Goal: Task Accomplishment & Management: Complete application form

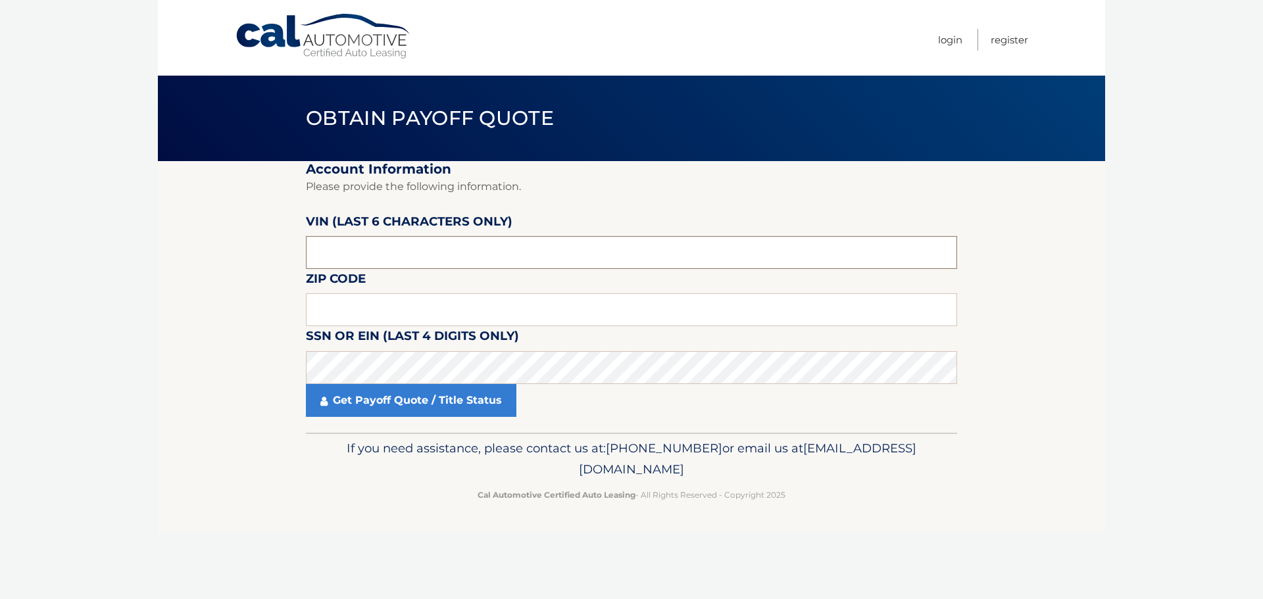
click at [356, 239] on input "text" at bounding box center [631, 252] width 651 height 33
click at [361, 304] on input "text" at bounding box center [631, 309] width 651 height 33
type input "18944"
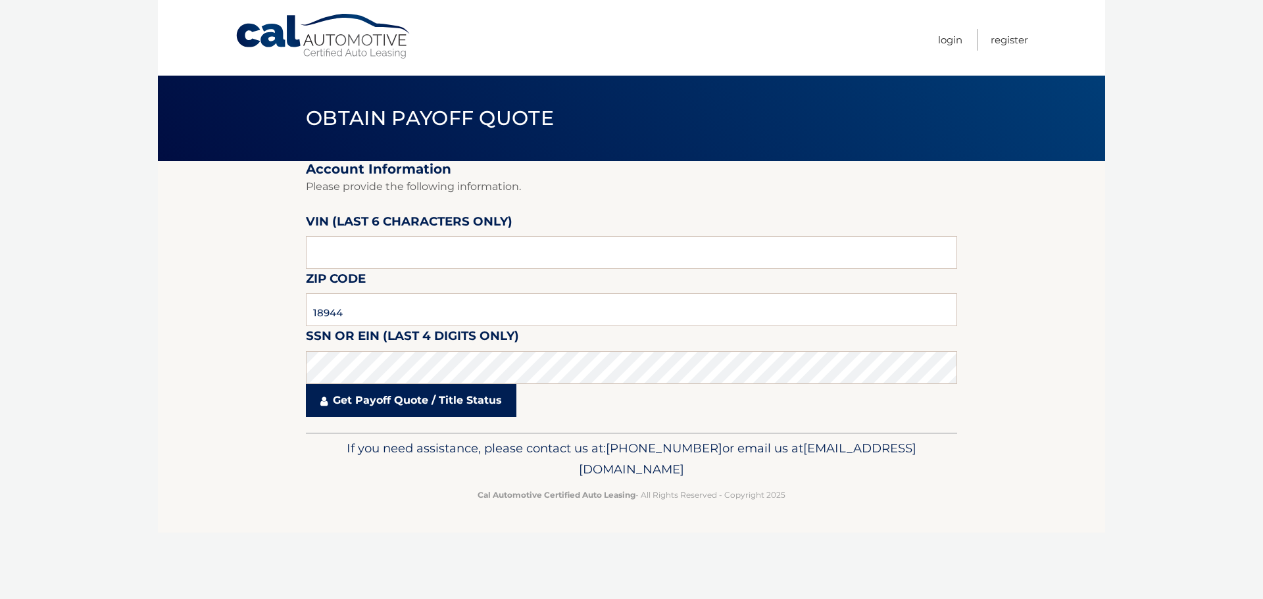
click at [439, 414] on link "Get Payoff Quote / Title Status" at bounding box center [411, 400] width 210 height 33
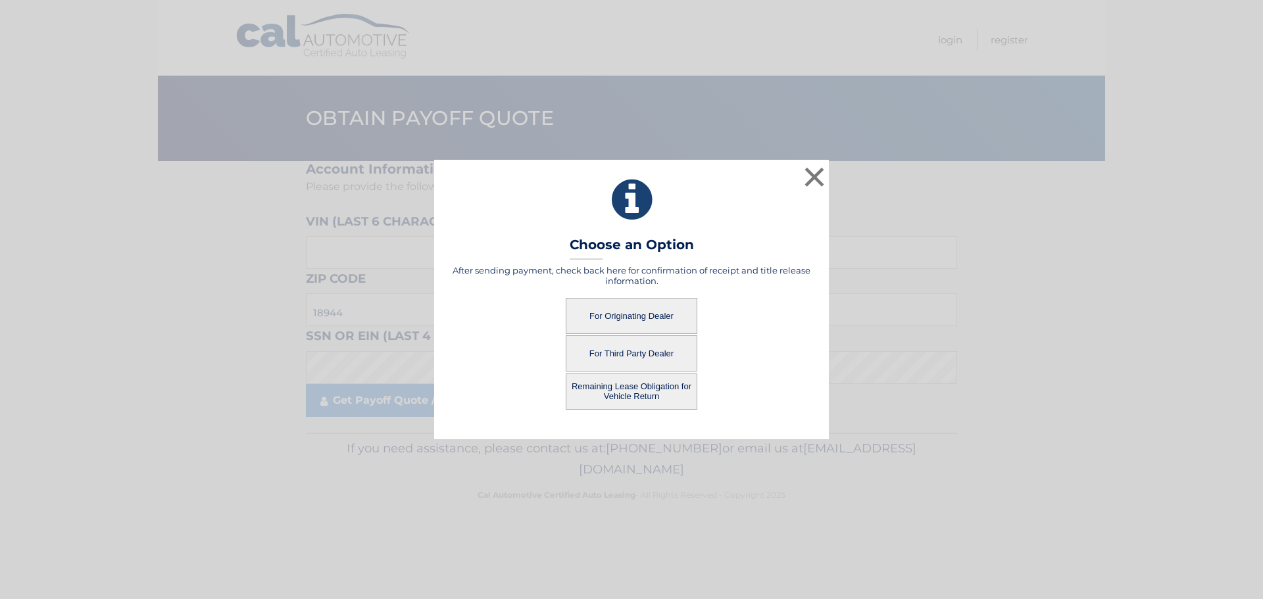
click at [621, 320] on button "For Originating Dealer" at bounding box center [631, 316] width 132 height 36
click at [621, 318] on button "For Originating Dealer" at bounding box center [631, 316] width 132 height 36
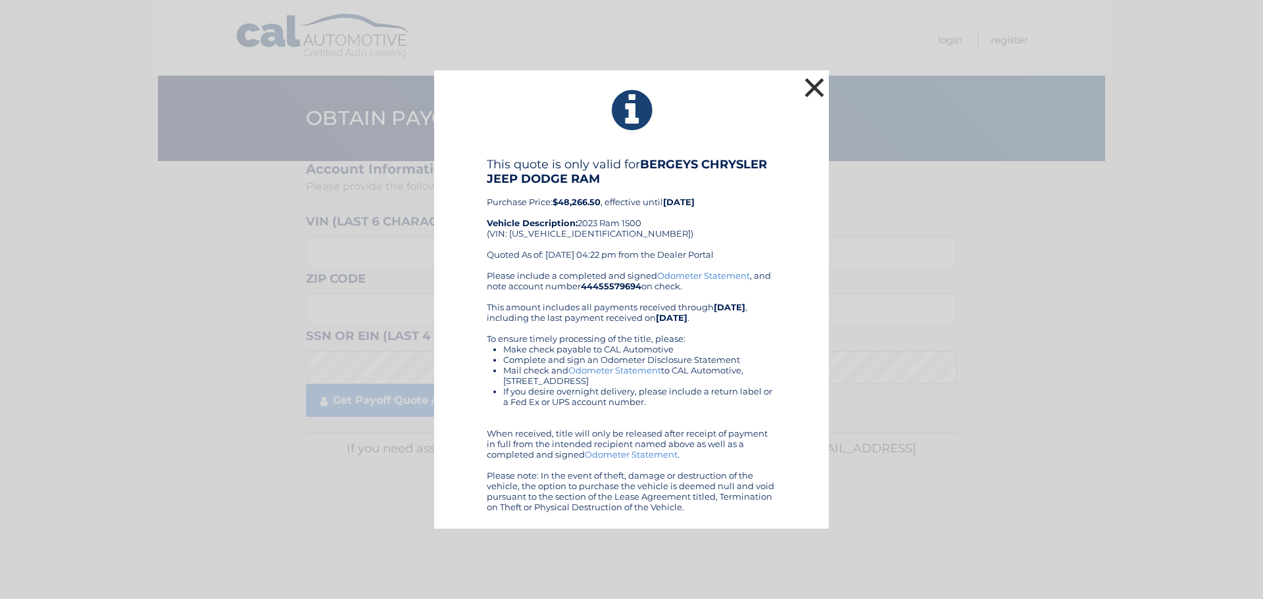
click at [809, 91] on button "×" at bounding box center [814, 87] width 26 height 26
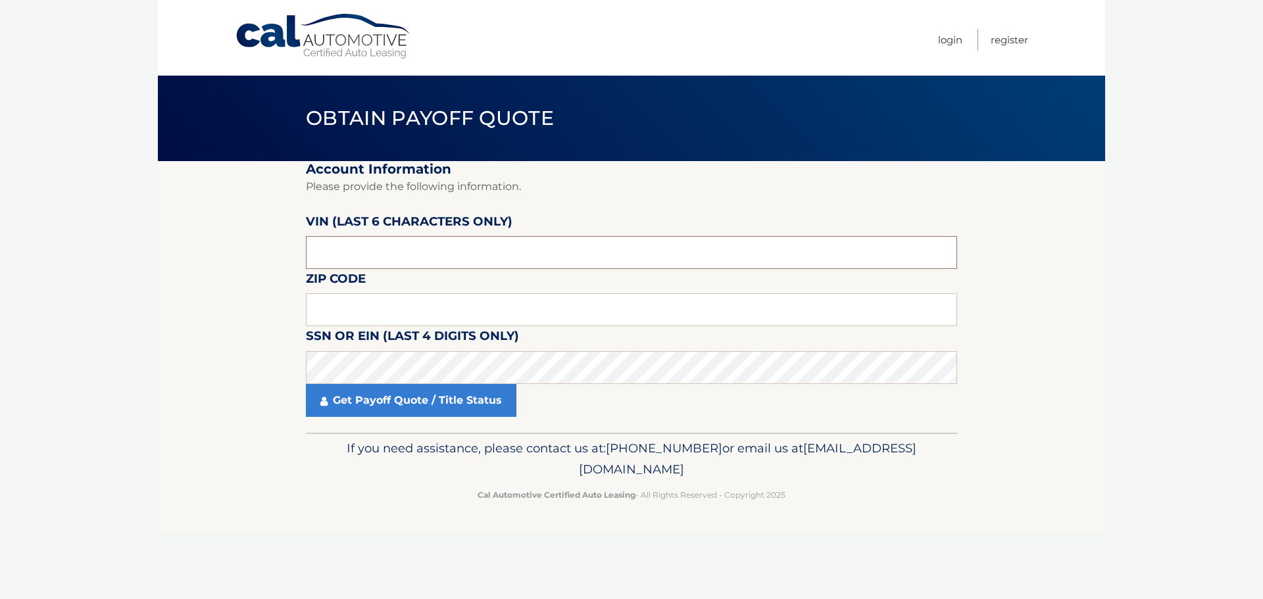
click at [356, 255] on input "text" at bounding box center [631, 252] width 651 height 33
click at [370, 311] on input "text" at bounding box center [631, 309] width 651 height 33
type input "18944"
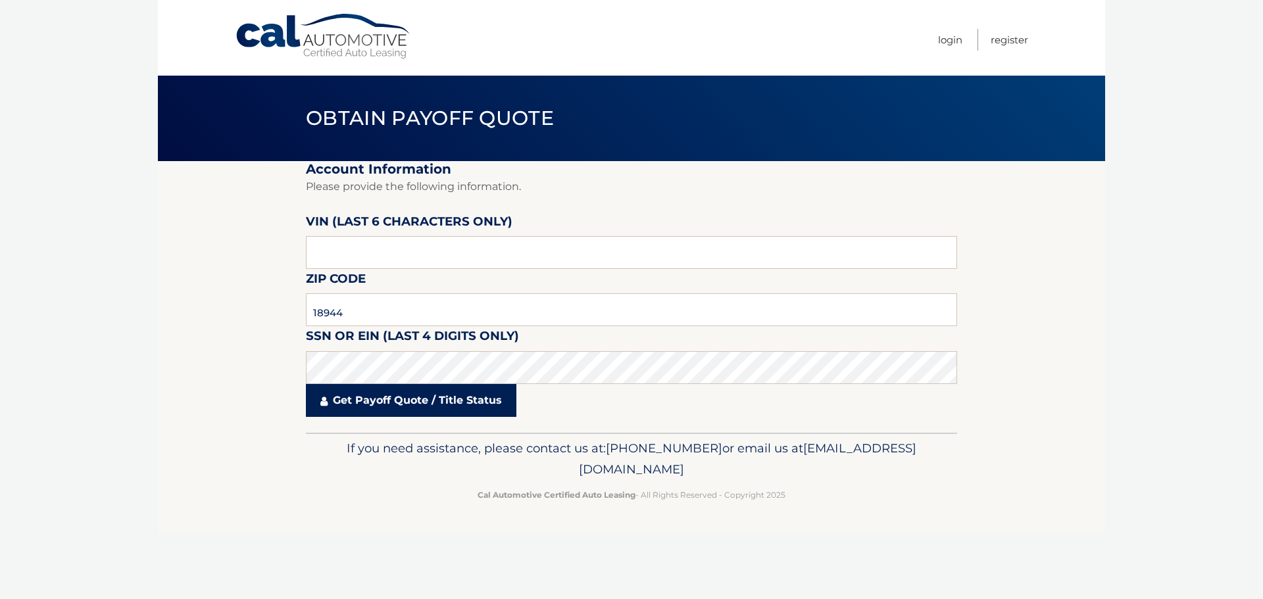
click at [383, 404] on link "Get Payoff Quote / Title Status" at bounding box center [411, 400] width 210 height 33
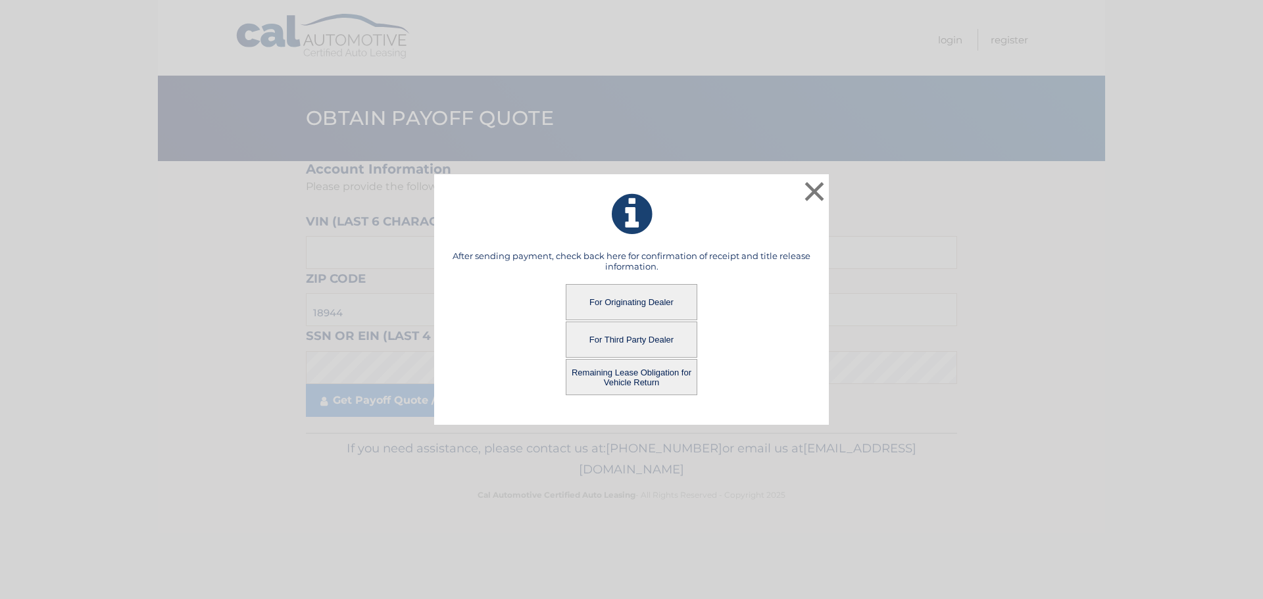
click at [619, 379] on button "Remaining Lease Obligation for Vehicle Return" at bounding box center [631, 377] width 132 height 36
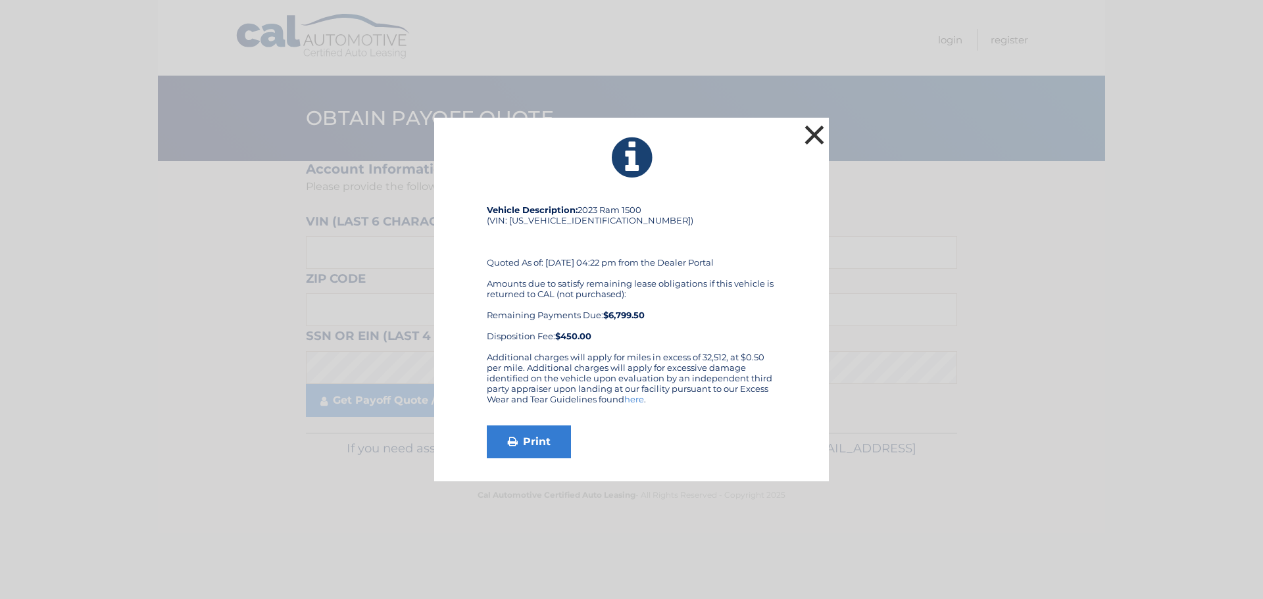
click at [811, 134] on button "×" at bounding box center [814, 135] width 26 height 26
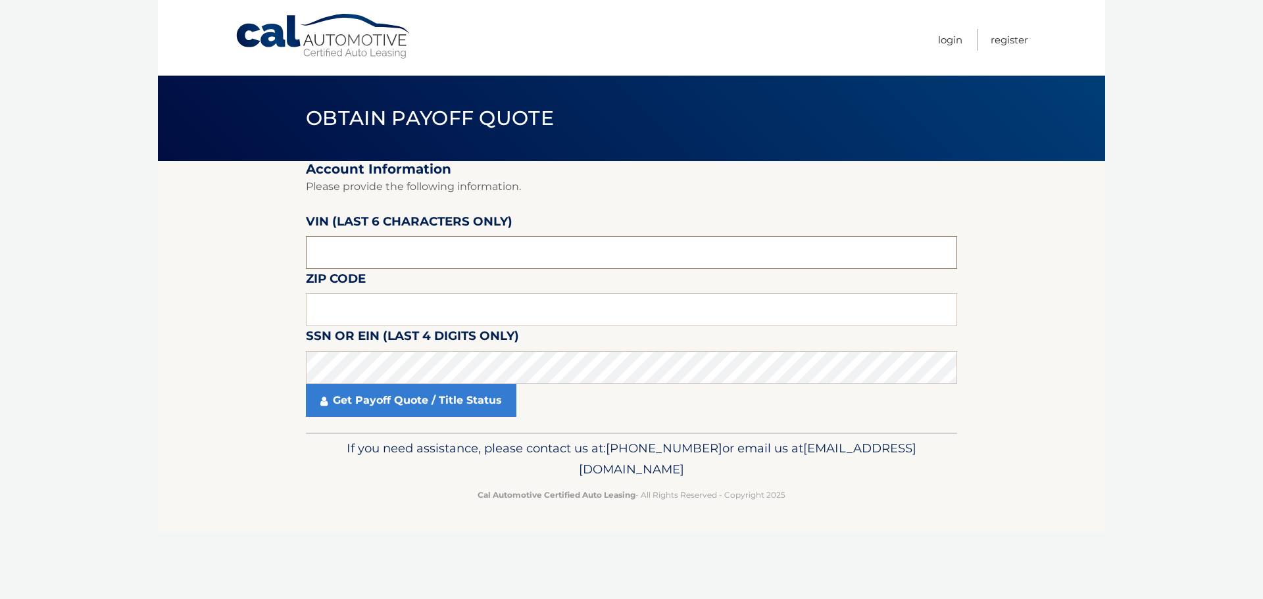
click at [431, 251] on input "text" at bounding box center [631, 252] width 651 height 33
click at [395, 318] on input "text" at bounding box center [631, 309] width 651 height 33
type input "18944"
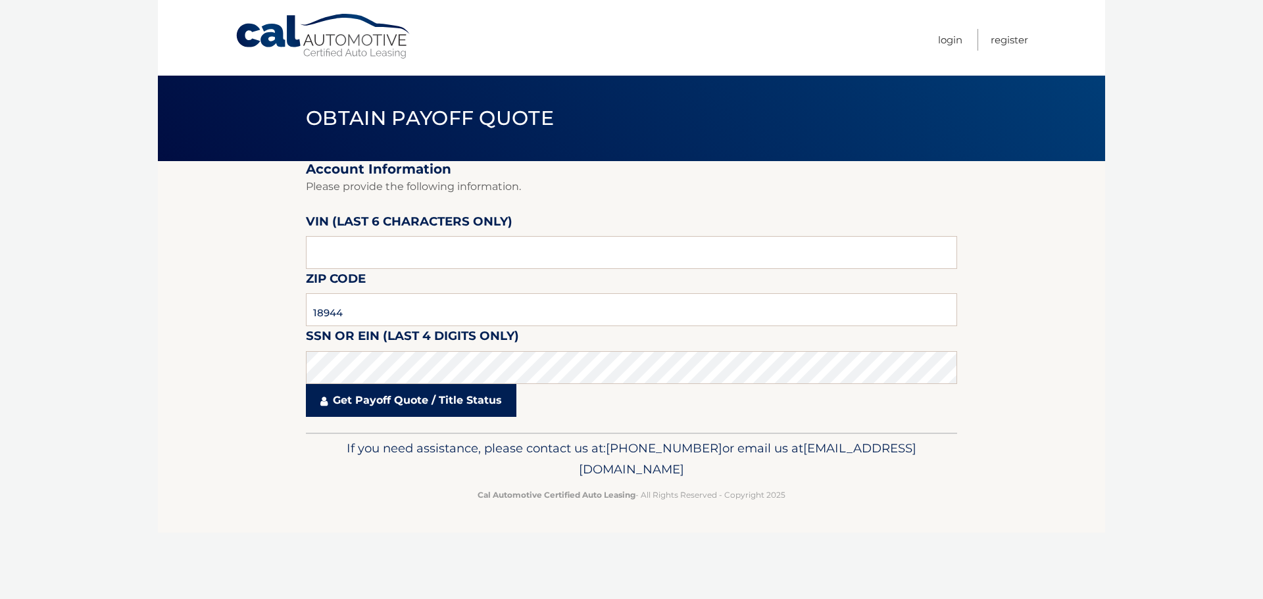
click at [383, 402] on link "Get Payoff Quote / Title Status" at bounding box center [411, 400] width 210 height 33
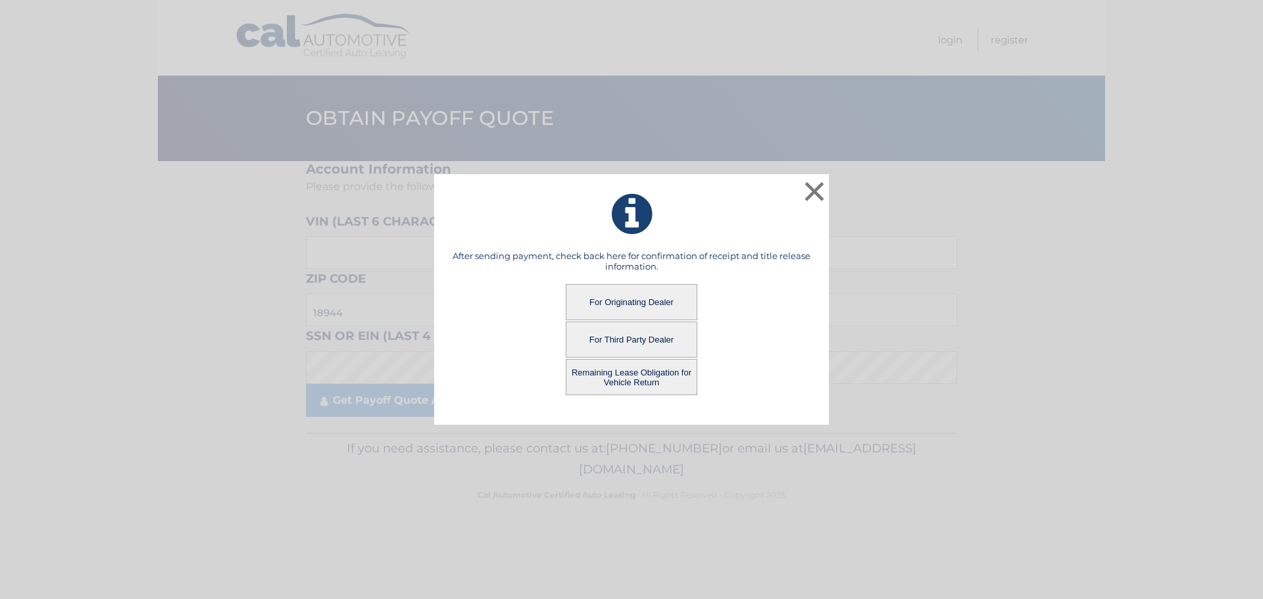
click at [648, 330] on button "For Third Party Dealer" at bounding box center [631, 340] width 132 height 36
click at [648, 339] on button "For Third Party Dealer" at bounding box center [631, 340] width 132 height 36
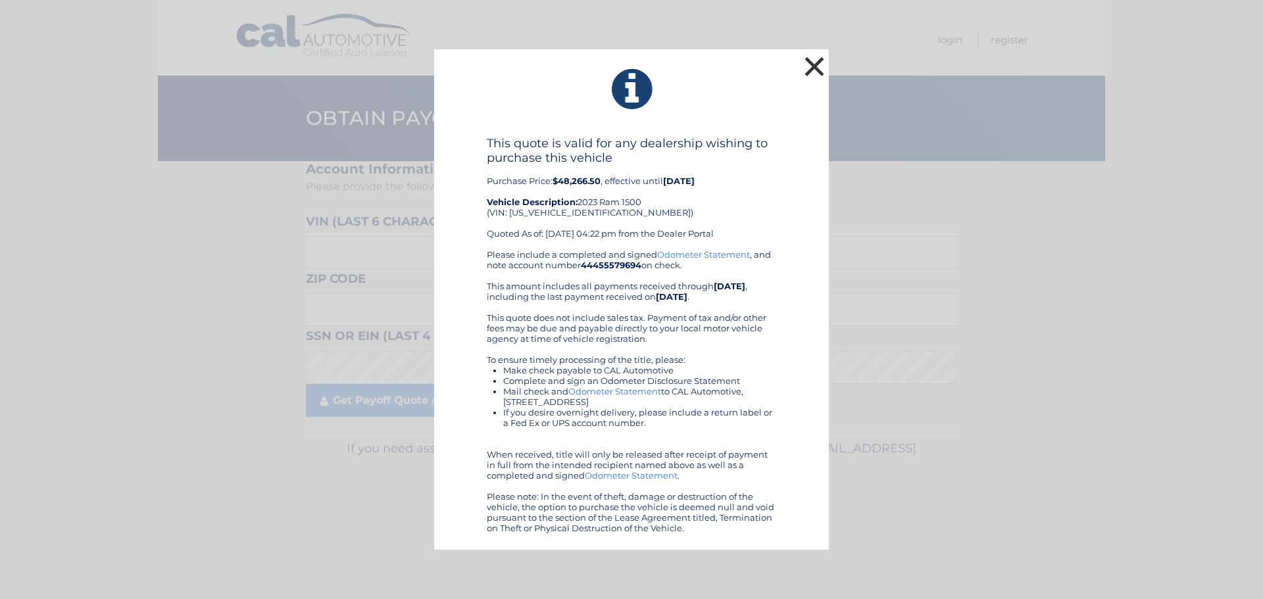
click at [814, 63] on button "×" at bounding box center [814, 66] width 26 height 26
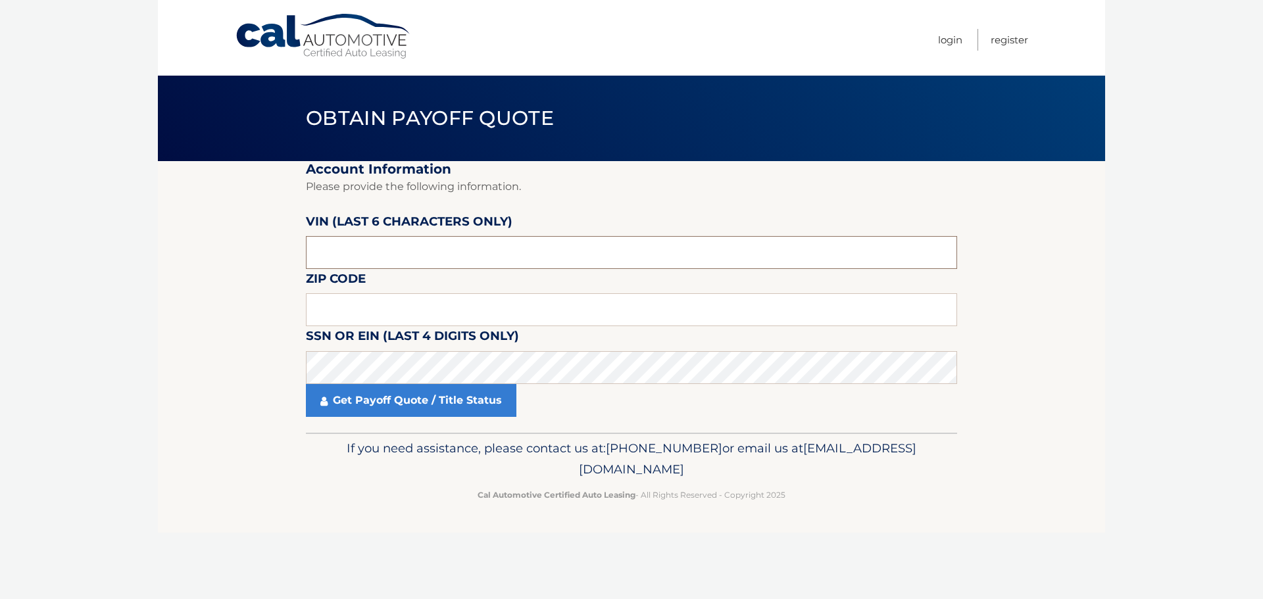
click at [393, 252] on input "text" at bounding box center [631, 252] width 651 height 33
click at [400, 245] on input "text" at bounding box center [631, 252] width 651 height 33
click at [365, 250] on input "text" at bounding box center [631, 252] width 651 height 33
click at [410, 311] on input "text" at bounding box center [631, 309] width 651 height 33
type input "18944"
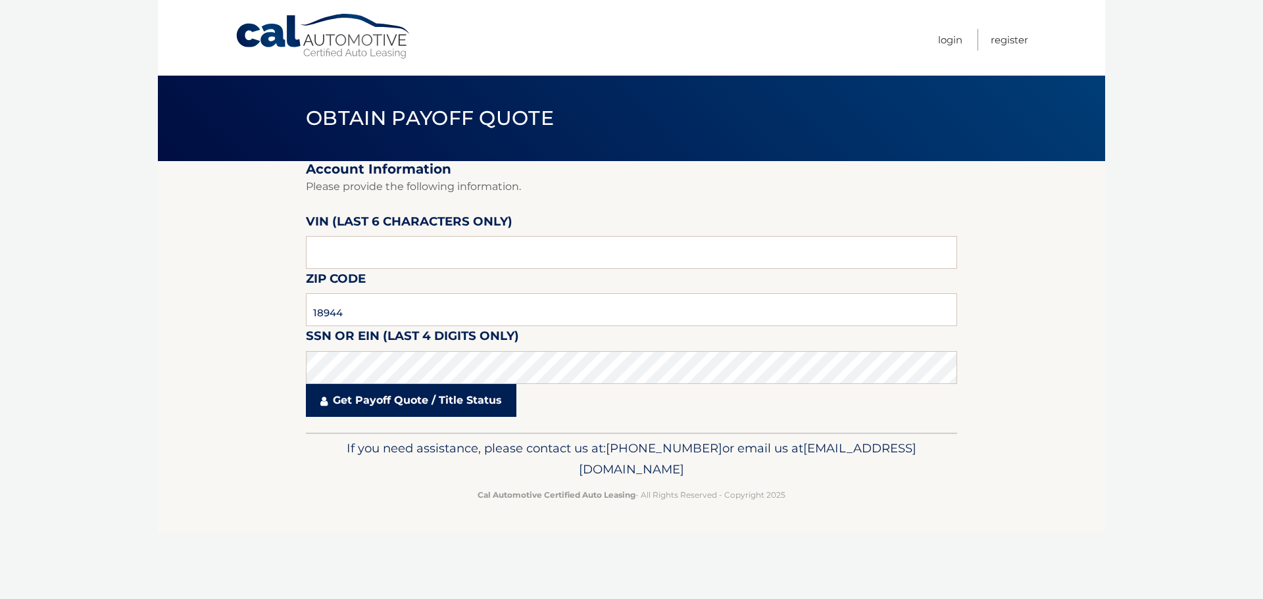
click at [391, 413] on link "Get Payoff Quote / Title Status" at bounding box center [411, 400] width 210 height 33
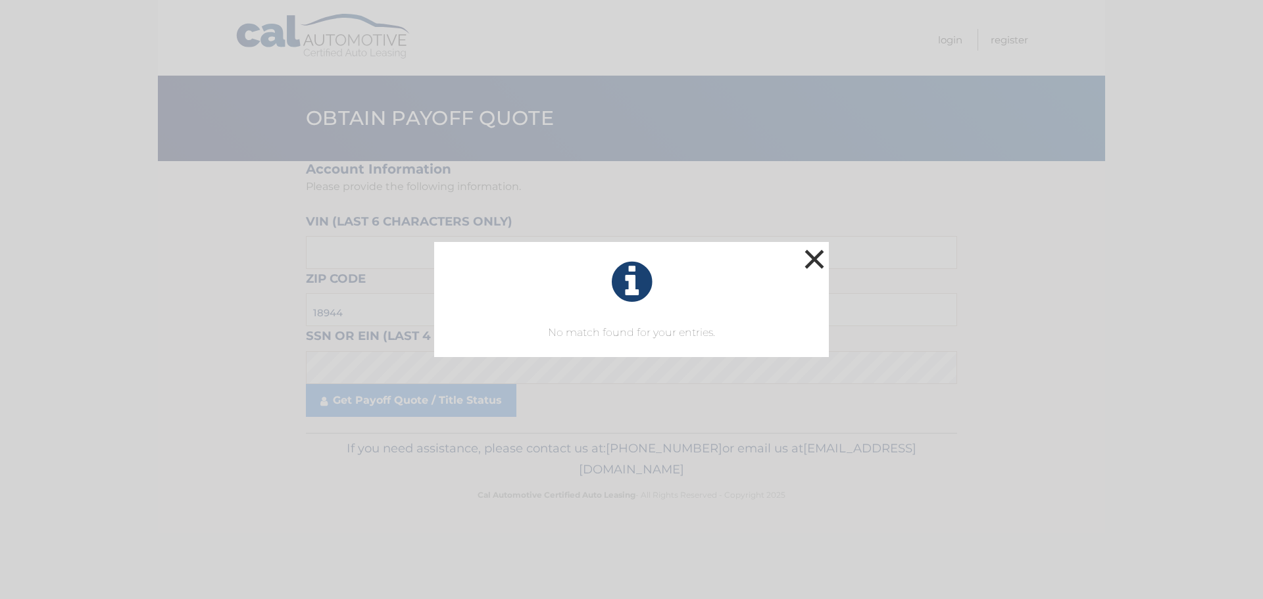
click at [811, 264] on button "×" at bounding box center [814, 259] width 26 height 26
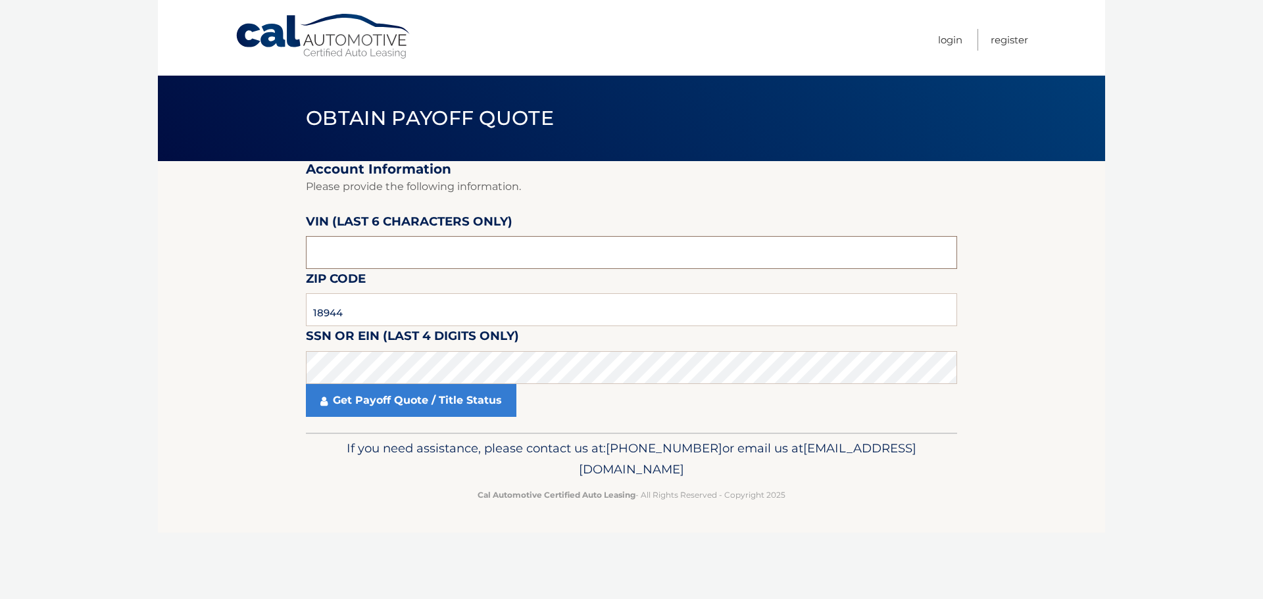
click at [350, 253] on input "text" at bounding box center [631, 252] width 651 height 33
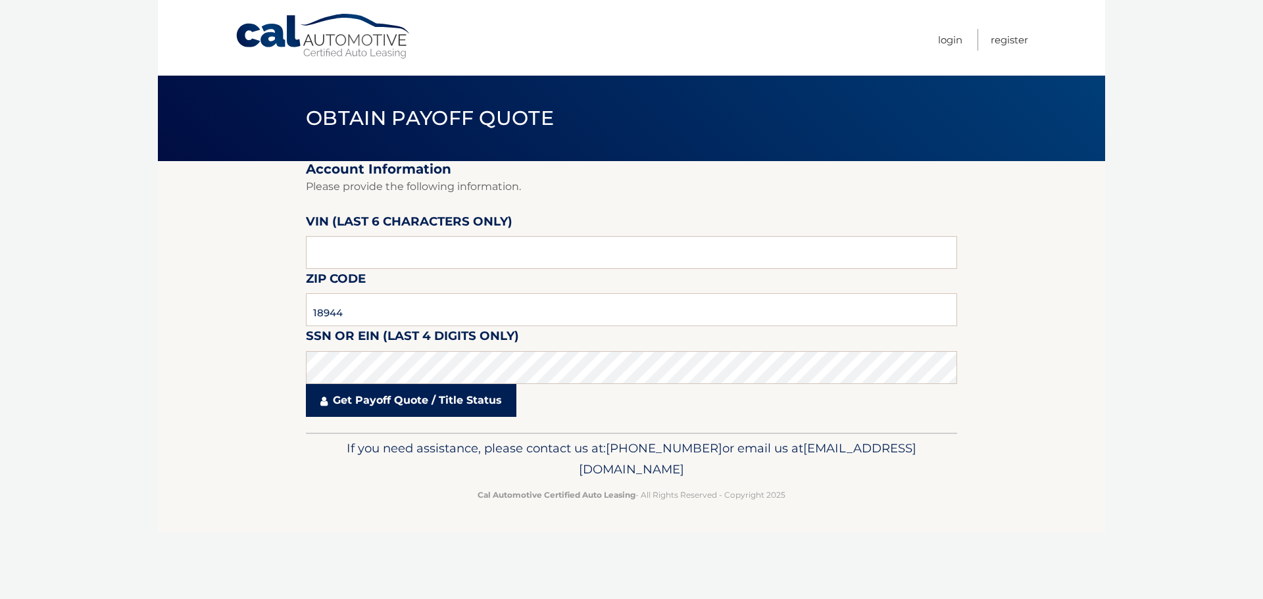
click at [366, 395] on link "Get Payoff Quote / Title Status" at bounding box center [411, 400] width 210 height 33
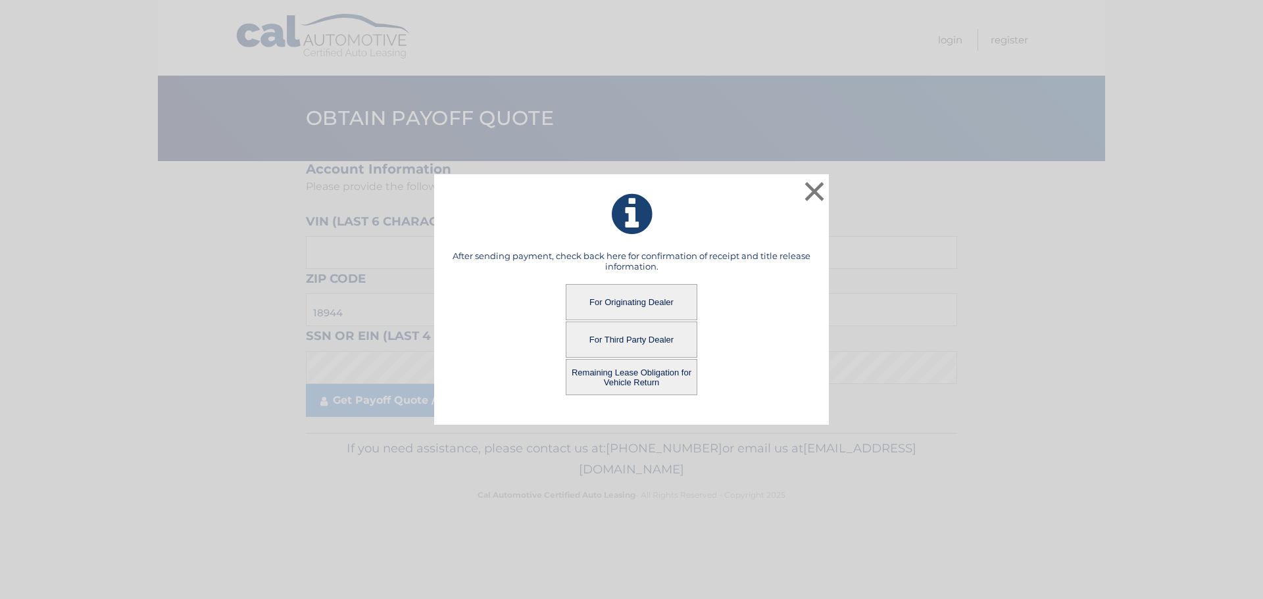
click at [615, 375] on button "Remaining Lease Obligation for Vehicle Return" at bounding box center [631, 377] width 132 height 36
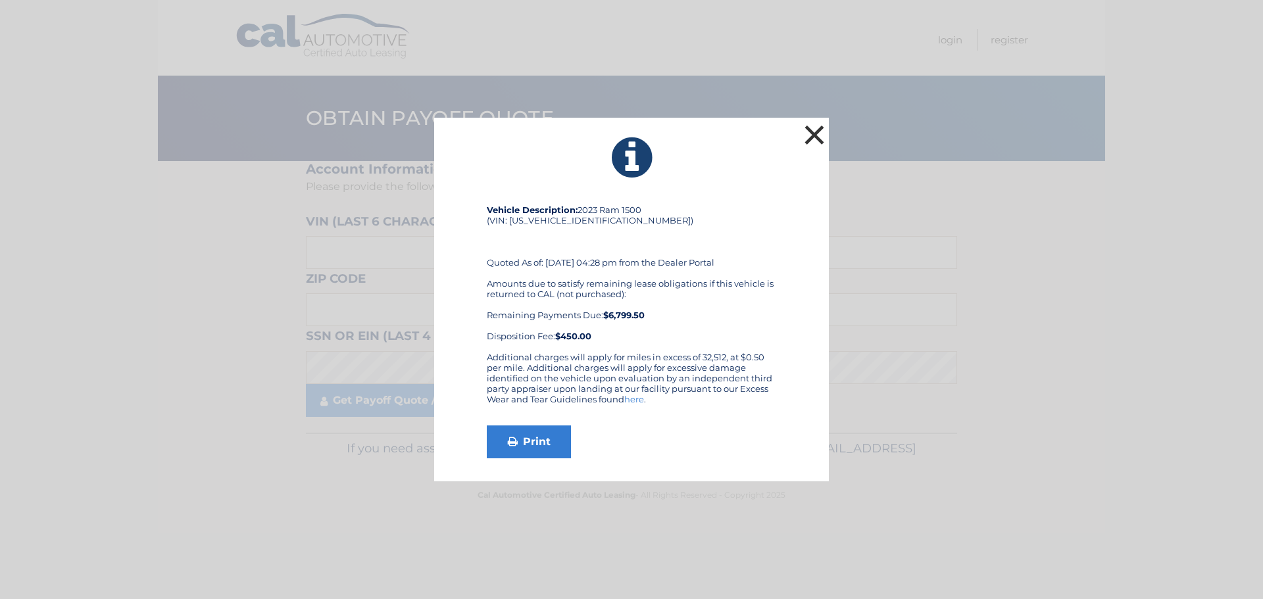
click at [804, 129] on button "×" at bounding box center [814, 135] width 26 height 26
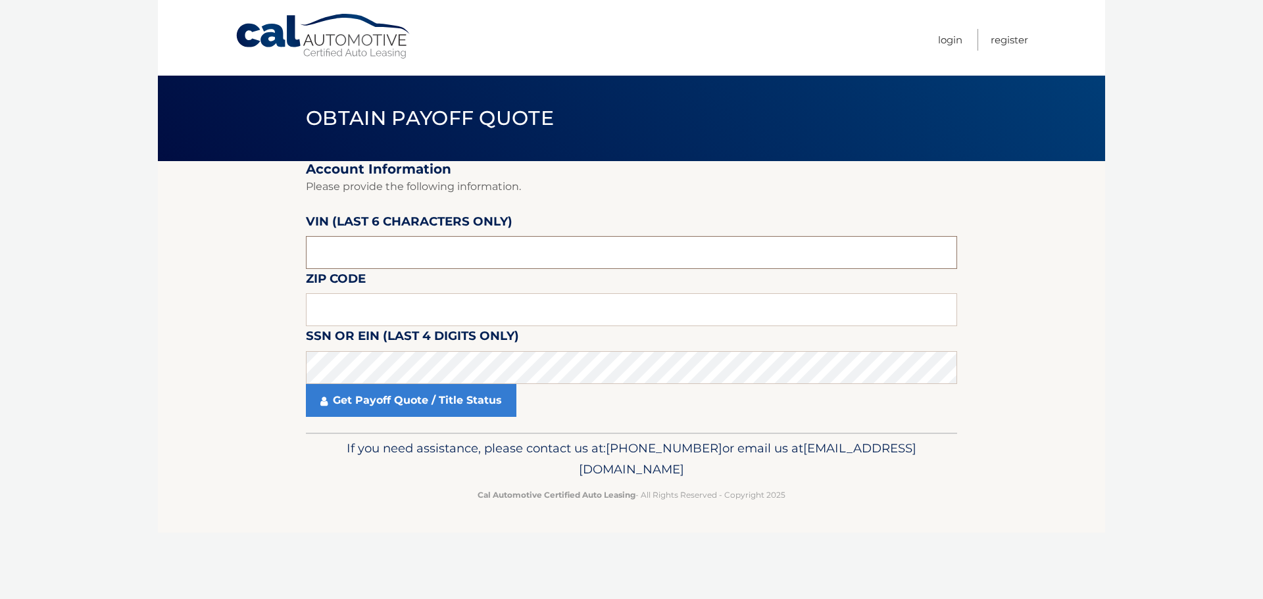
click at [403, 256] on input "text" at bounding box center [631, 252] width 651 height 33
click at [384, 299] on input "text" at bounding box center [631, 309] width 651 height 33
type input "18944"
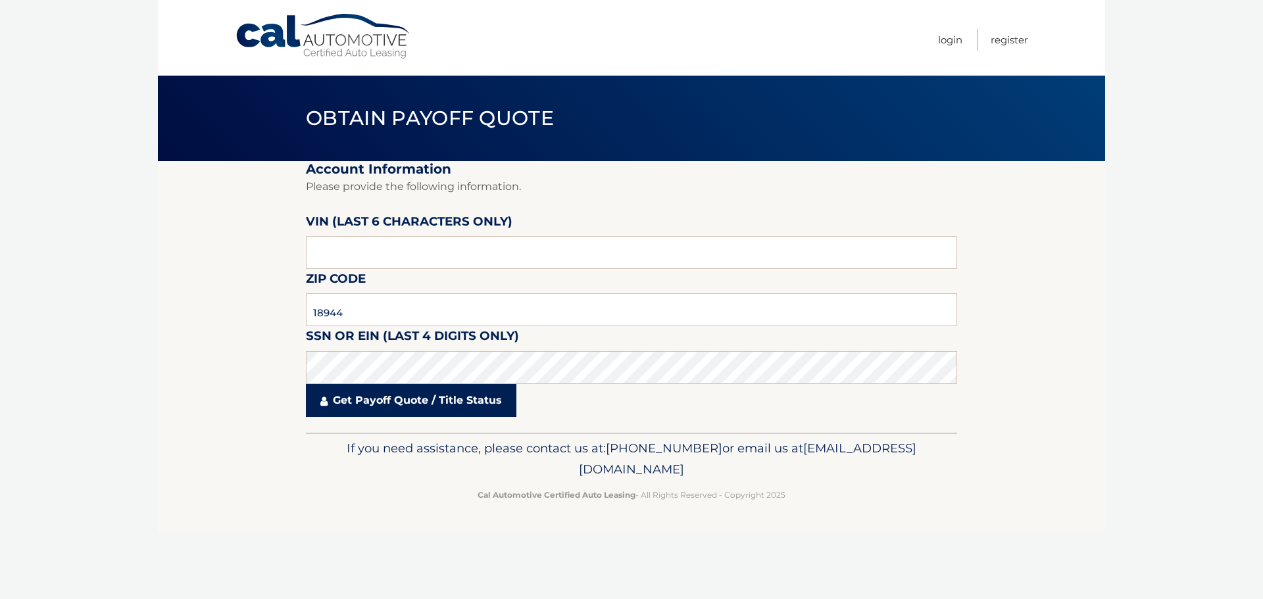
click at [393, 404] on link "Get Payoff Quote / Title Status" at bounding box center [411, 400] width 210 height 33
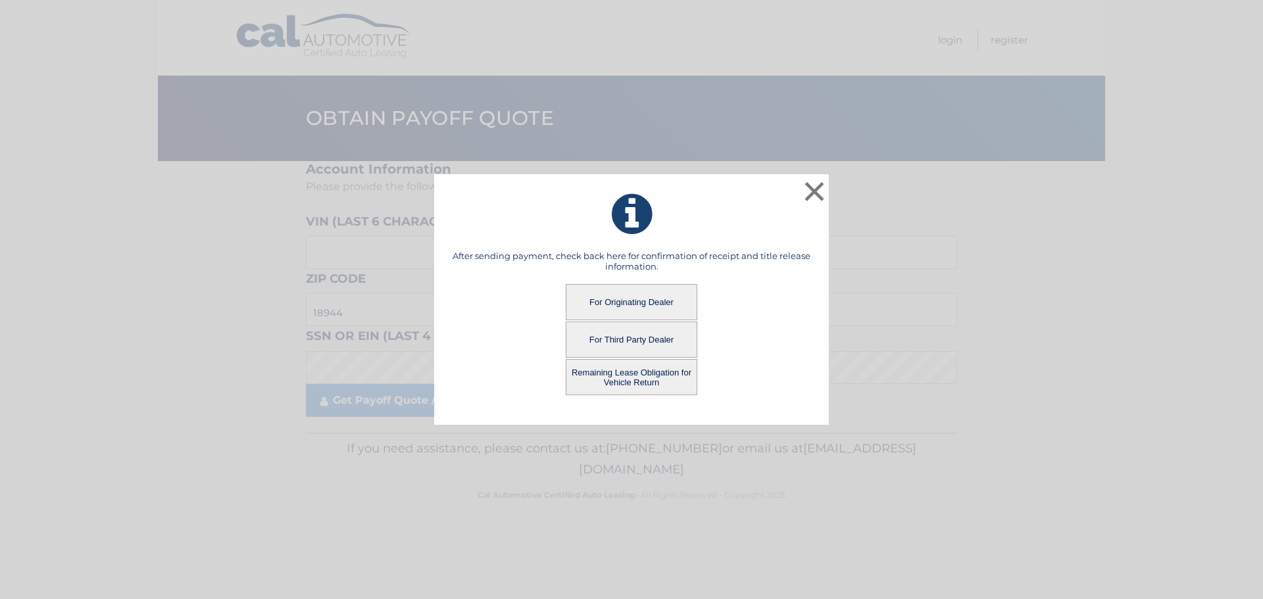
click at [646, 381] on button "Remaining Lease Obligation for Vehicle Return" at bounding box center [631, 377] width 132 height 36
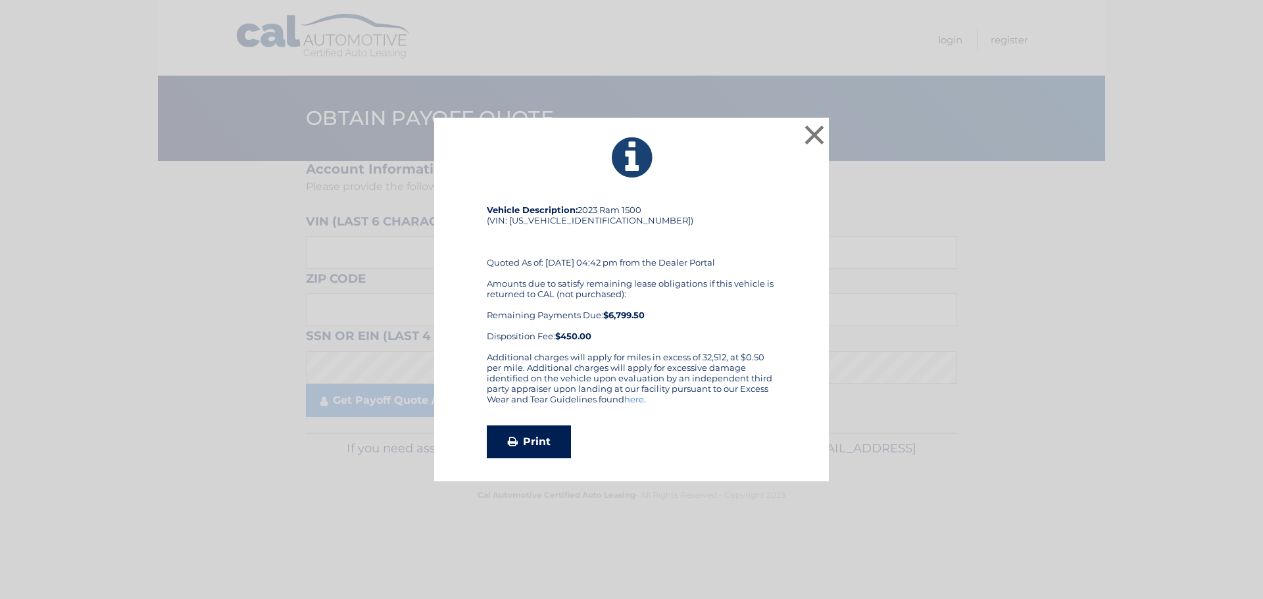
drag, startPoint x: 613, startPoint y: 339, endPoint x: 546, endPoint y: 431, distance: 113.9
click at [546, 431] on link "Print" at bounding box center [529, 441] width 84 height 33
